Goal: Obtain resource: Download file/media

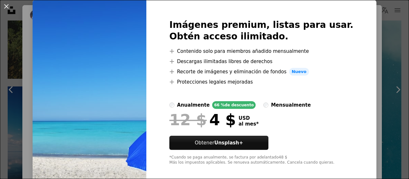
scroll to position [26, 0]
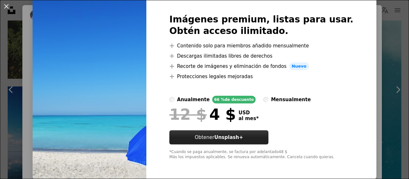
click at [229, 137] on strong "Unsplash+" at bounding box center [228, 137] width 29 height 6
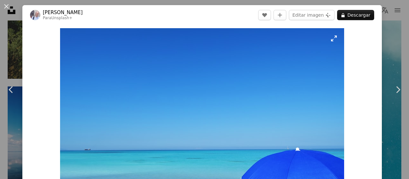
click at [160, 111] on img "Ampliar en esta imagen" at bounding box center [202, 120] width 284 height 185
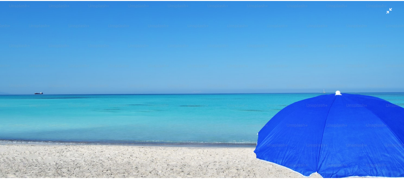
scroll to position [81, 0]
